Goal: Task Accomplishment & Management: Manage account settings

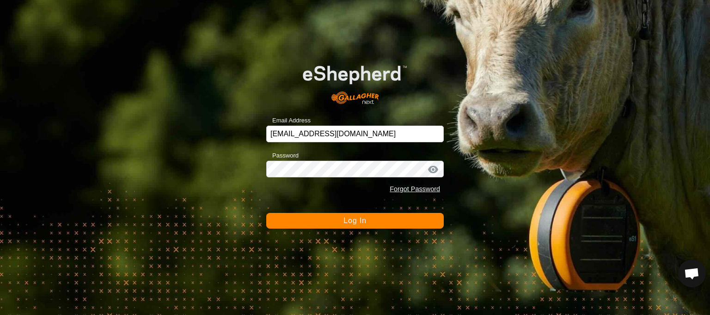
click at [378, 225] on button "Log In" at bounding box center [354, 221] width 177 height 16
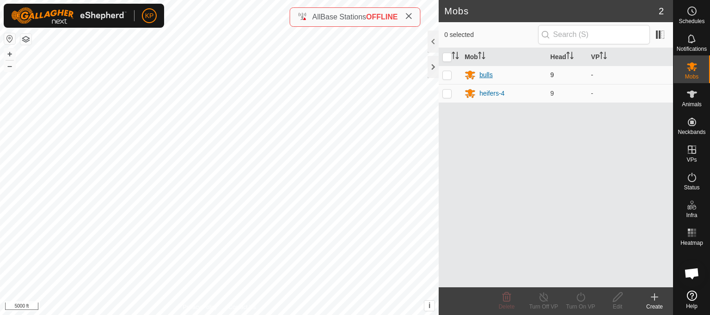
click at [483, 74] on div "bulls" at bounding box center [485, 75] width 13 height 10
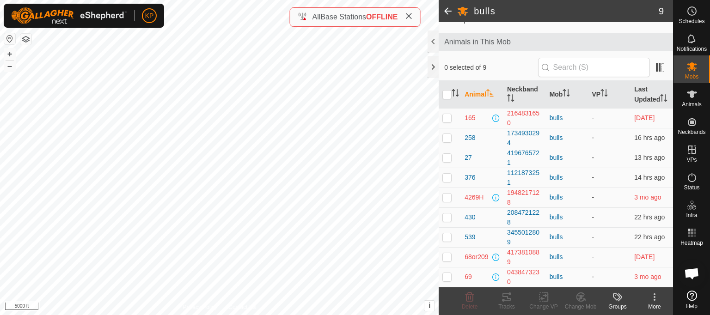
scroll to position [48, 0]
click at [449, 220] on p-checkbox at bounding box center [446, 216] width 9 height 7
checkbox input "false"
click at [448, 238] on p-checkbox at bounding box center [446, 236] width 9 height 7
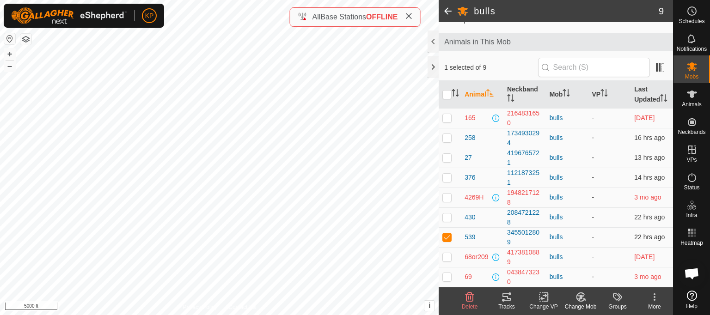
click at [448, 238] on p-checkbox at bounding box center [446, 236] width 9 height 7
checkbox input "false"
